Goal: Task Accomplishment & Management: Manage account settings

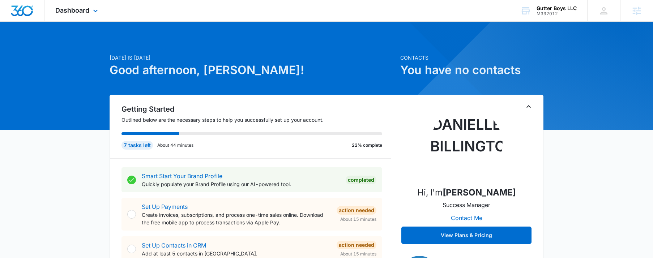
click at [18, 10] on img "Dashboard" at bounding box center [21, 10] width 23 height 11
click at [76, 14] on div "Dashboard Apps Reputation Websites Forms CRM Email Social Content Ads Intellige…" at bounding box center [77, 10] width 66 height 21
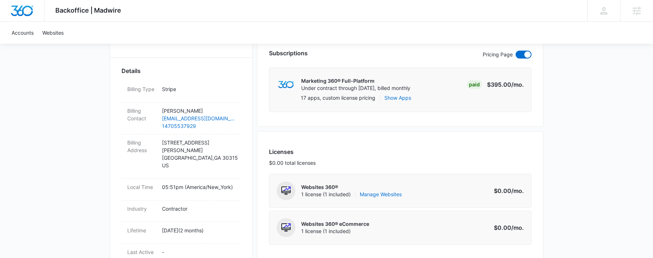
scroll to position [181, 0]
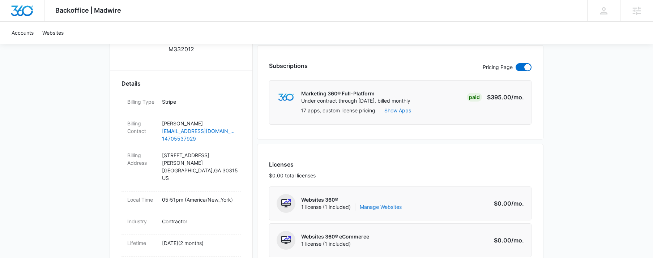
click at [387, 208] on link "Manage Websites" at bounding box center [381, 206] width 42 height 7
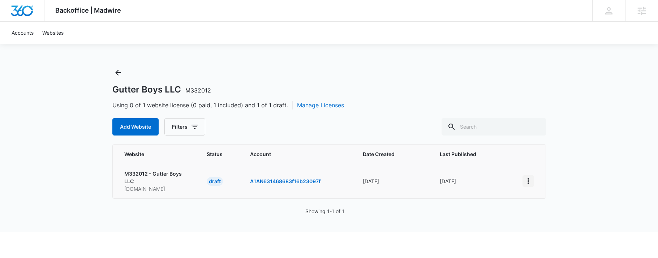
click at [530, 179] on icon "View More" at bounding box center [528, 181] width 9 height 9
click at [545, 233] on div "Activate Draft" at bounding box center [553, 233] width 43 height 5
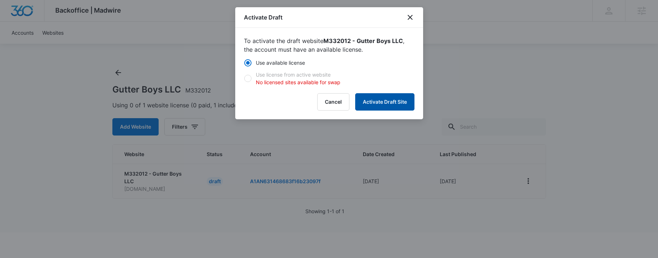
click at [374, 97] on button "Activate Draft Site" at bounding box center [384, 101] width 59 height 17
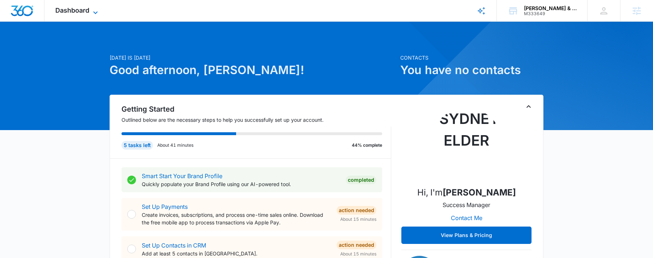
drag, startPoint x: 98, startPoint y: 12, endPoint x: 94, endPoint y: 10, distance: 4.5
click at [95, 11] on icon at bounding box center [95, 12] width 9 height 9
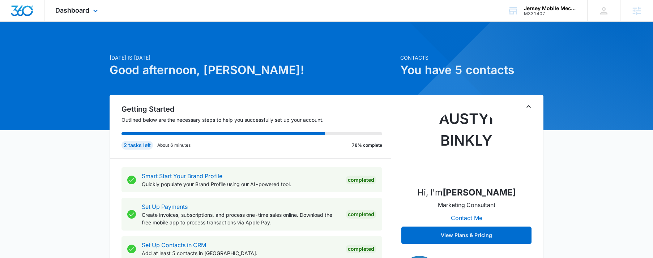
click at [73, 16] on div "Dashboard Apps Reputation Websites Forms CRM Email Social Content Ads Intellige…" at bounding box center [77, 10] width 66 height 21
